Goal: Entertainment & Leisure: Consume media (video, audio)

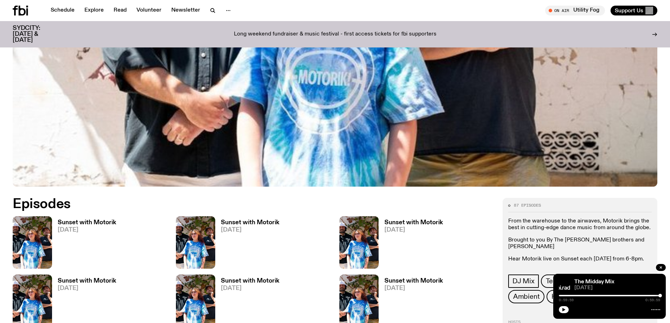
scroll to position [276, 0]
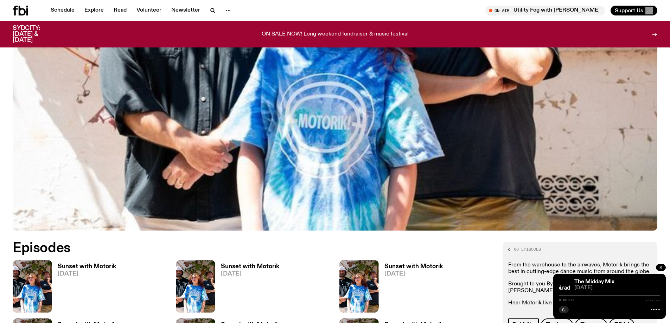
scroll to position [417, 0]
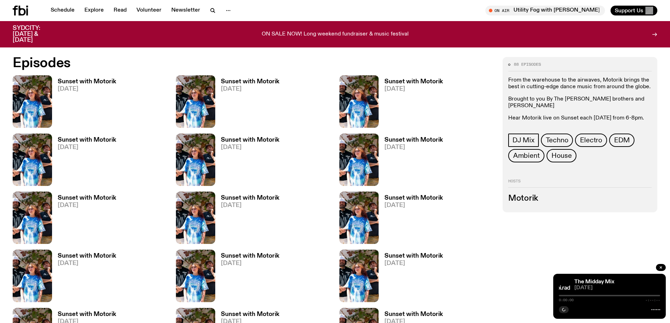
click at [99, 80] on h3 "Sunset with Motorik" at bounding box center [87, 82] width 58 height 6
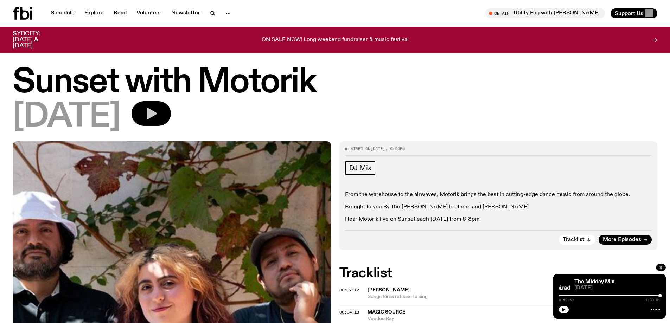
click at [157, 111] on icon "button" at bounding box center [152, 114] width 10 height 12
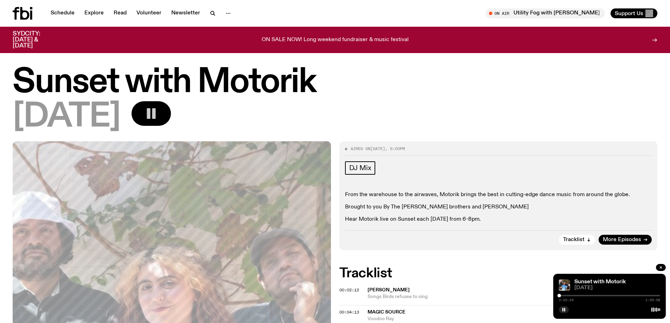
click at [559, 295] on div at bounding box center [559, 296] width 4 height 4
click at [560, 295] on div at bounding box center [560, 296] width 4 height 4
click at [561, 295] on div at bounding box center [561, 296] width 4 height 4
click at [563, 308] on icon "button" at bounding box center [564, 310] width 4 height 4
